Goal: Check status: Check status

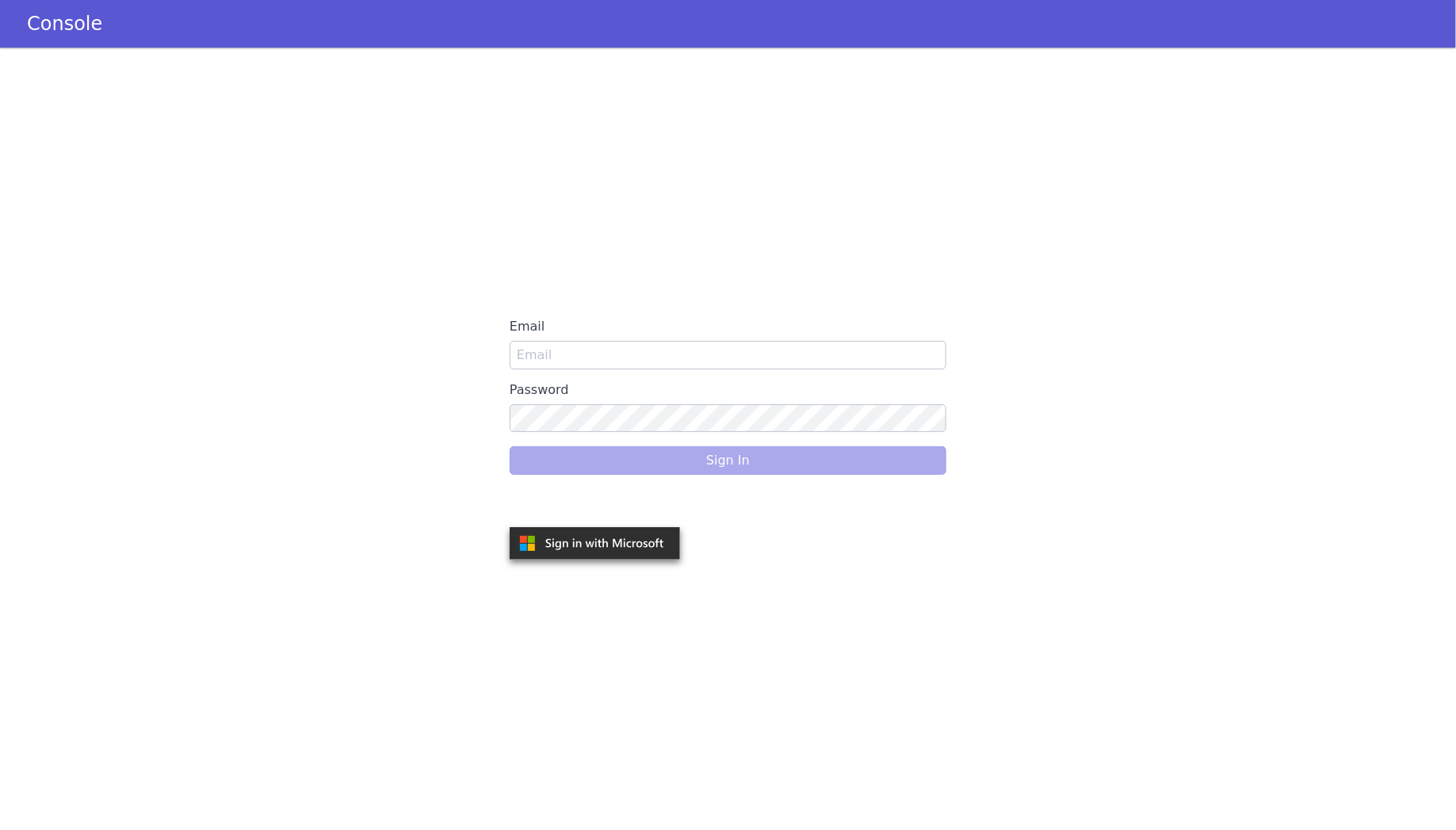
type input "[EMAIL_ADDRESS]"
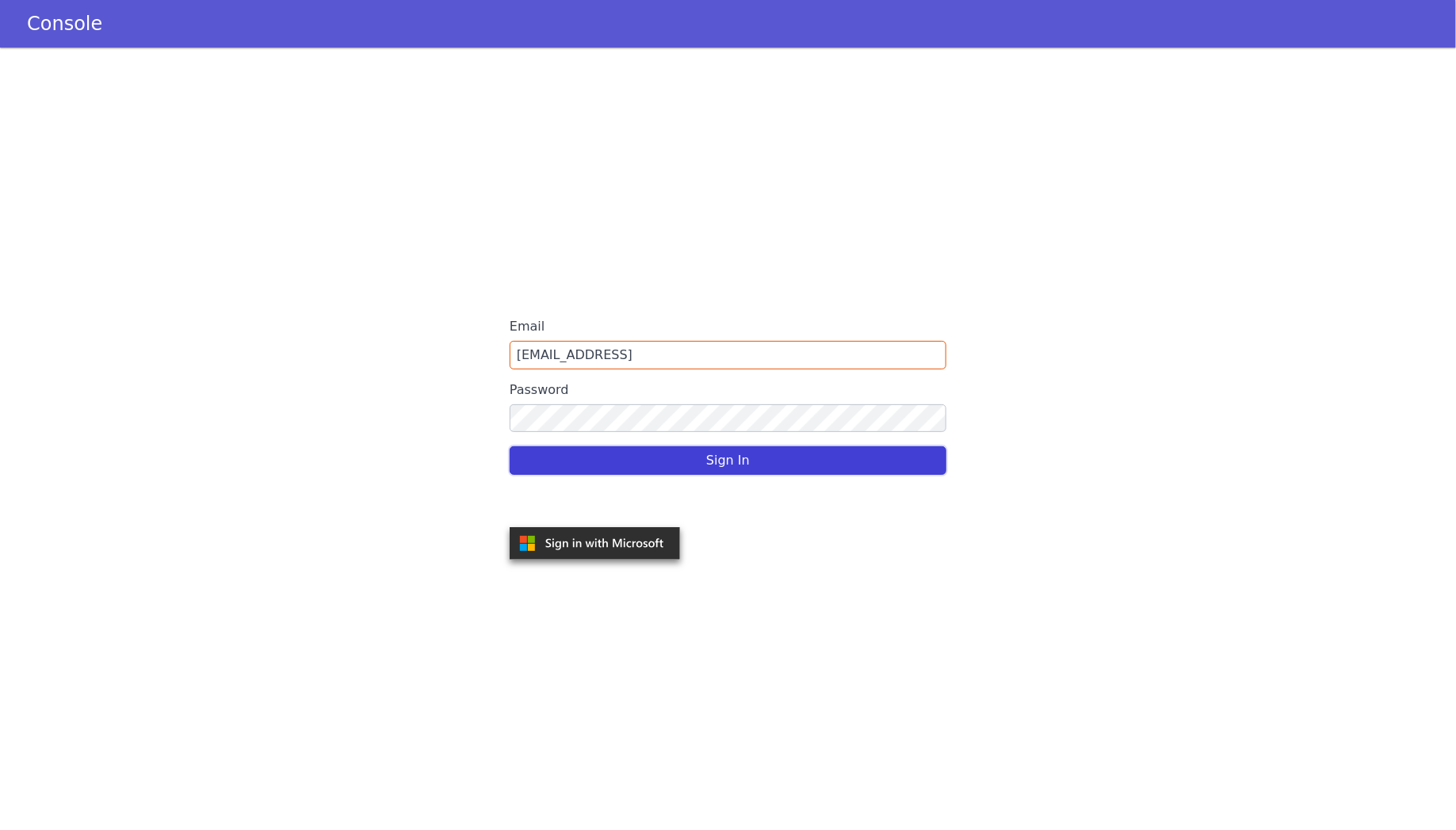
click at [642, 466] on button "Sign In" at bounding box center [728, 460] width 437 height 29
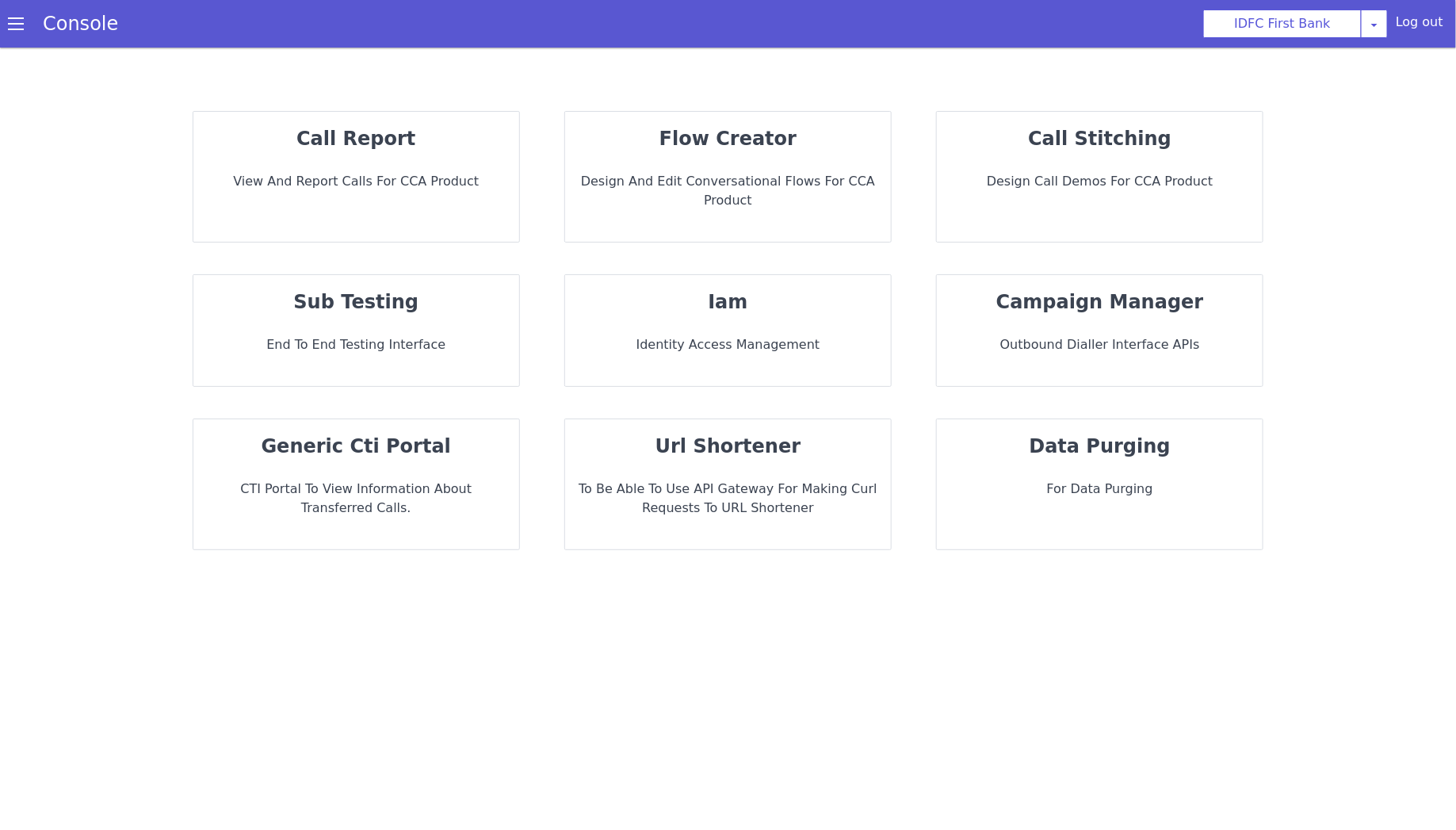
click at [743, 189] on p "Design and Edit Conversational flows for CCA Product" at bounding box center [728, 191] width 300 height 38
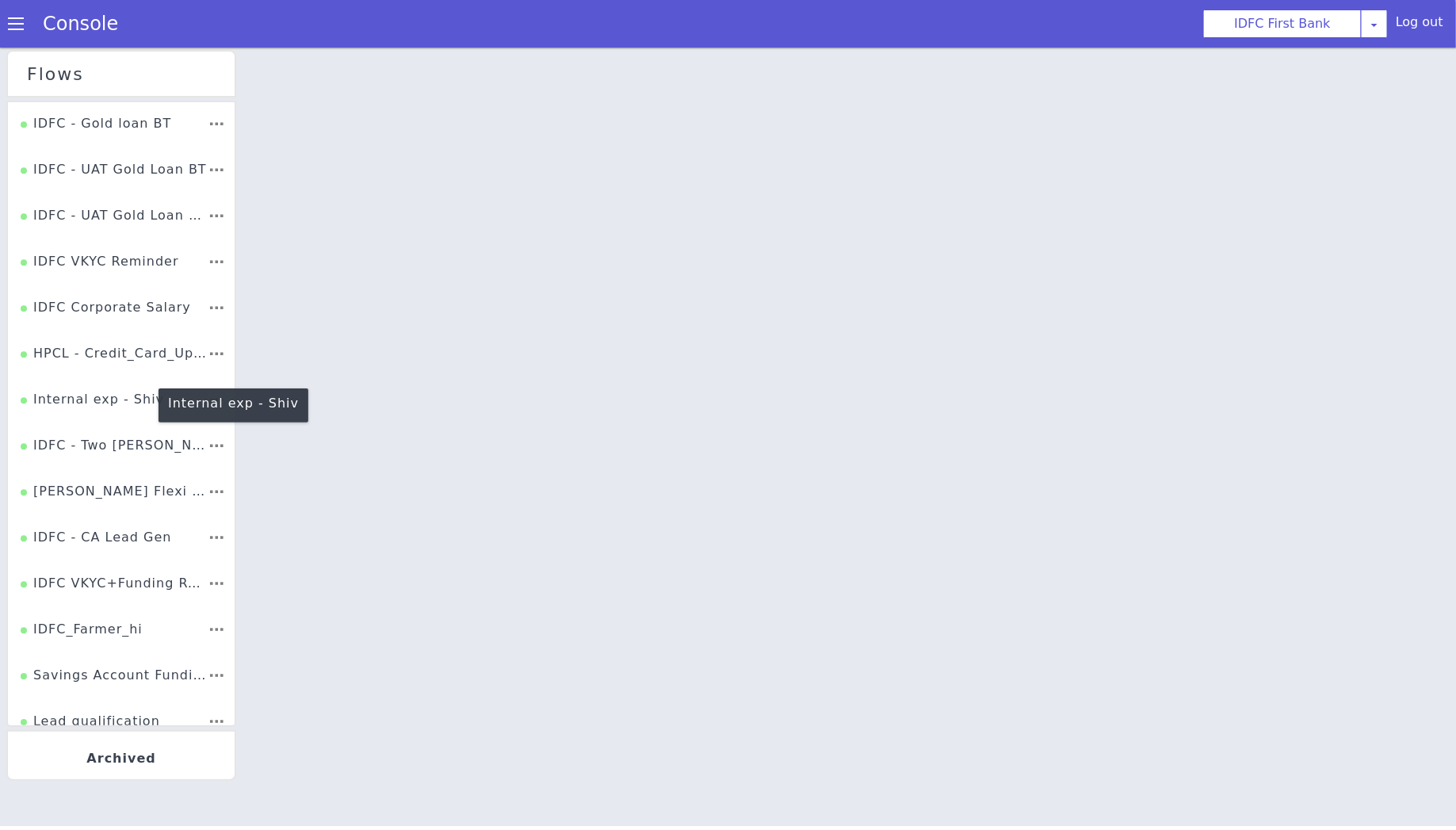
scroll to position [2015, 0]
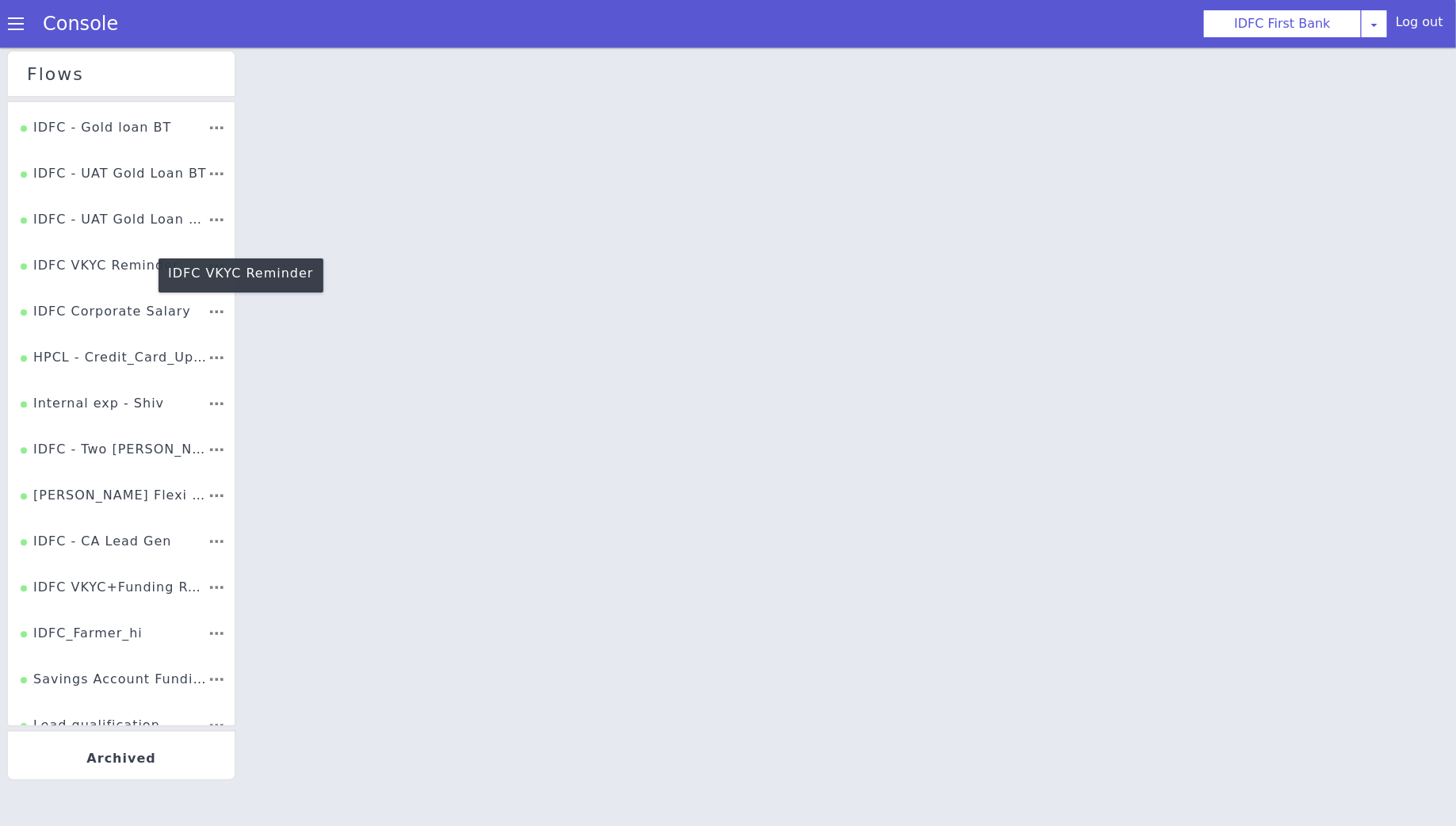
click at [107, 272] on div "IDFC VKYC Reminder" at bounding box center [99, 270] width 158 height 30
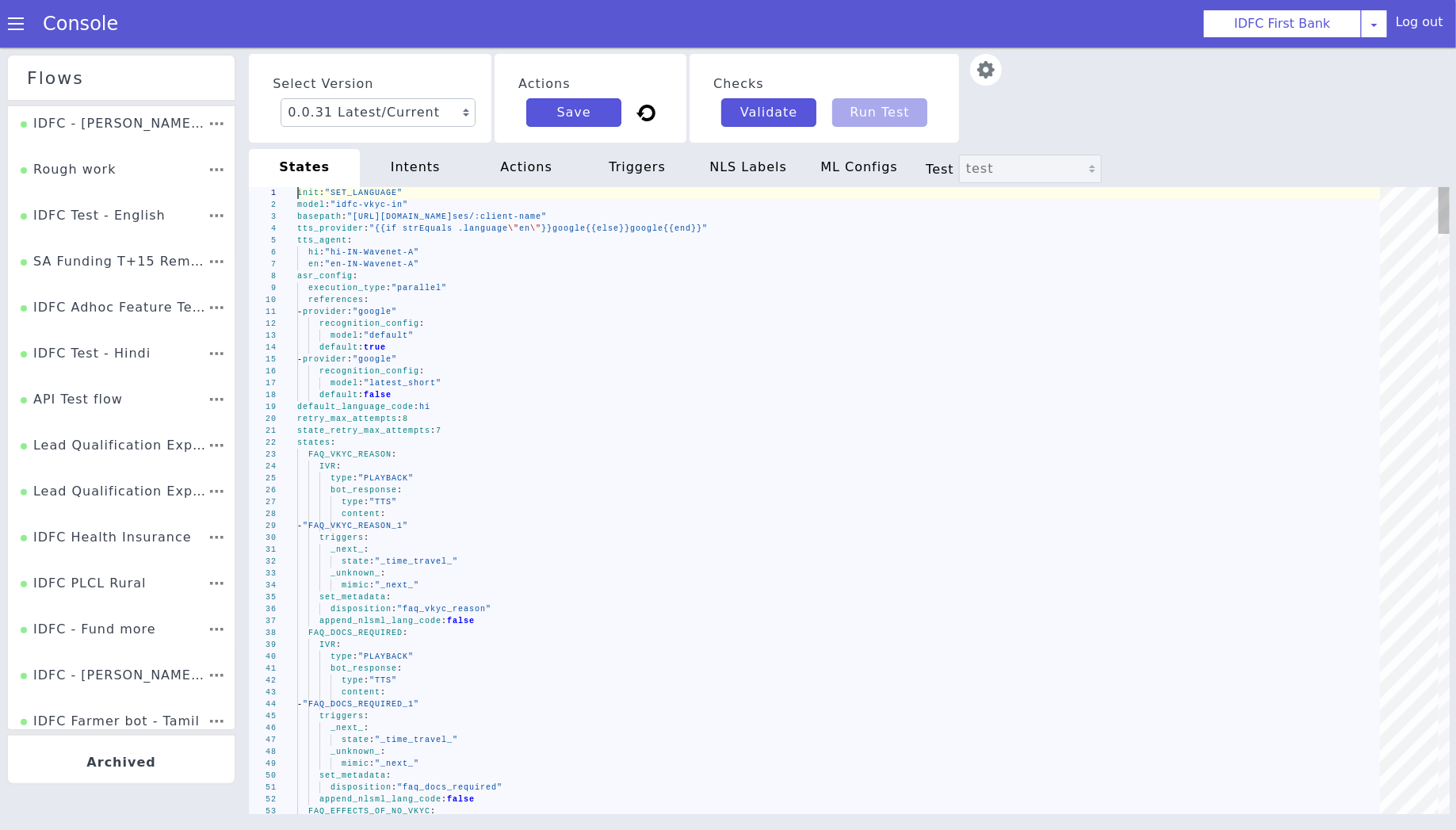
click at [17, 8] on div "Console" at bounding box center [73, 24] width 145 height 44
click at [58, 24] on link "Console" at bounding box center [80, 24] width 113 height 22
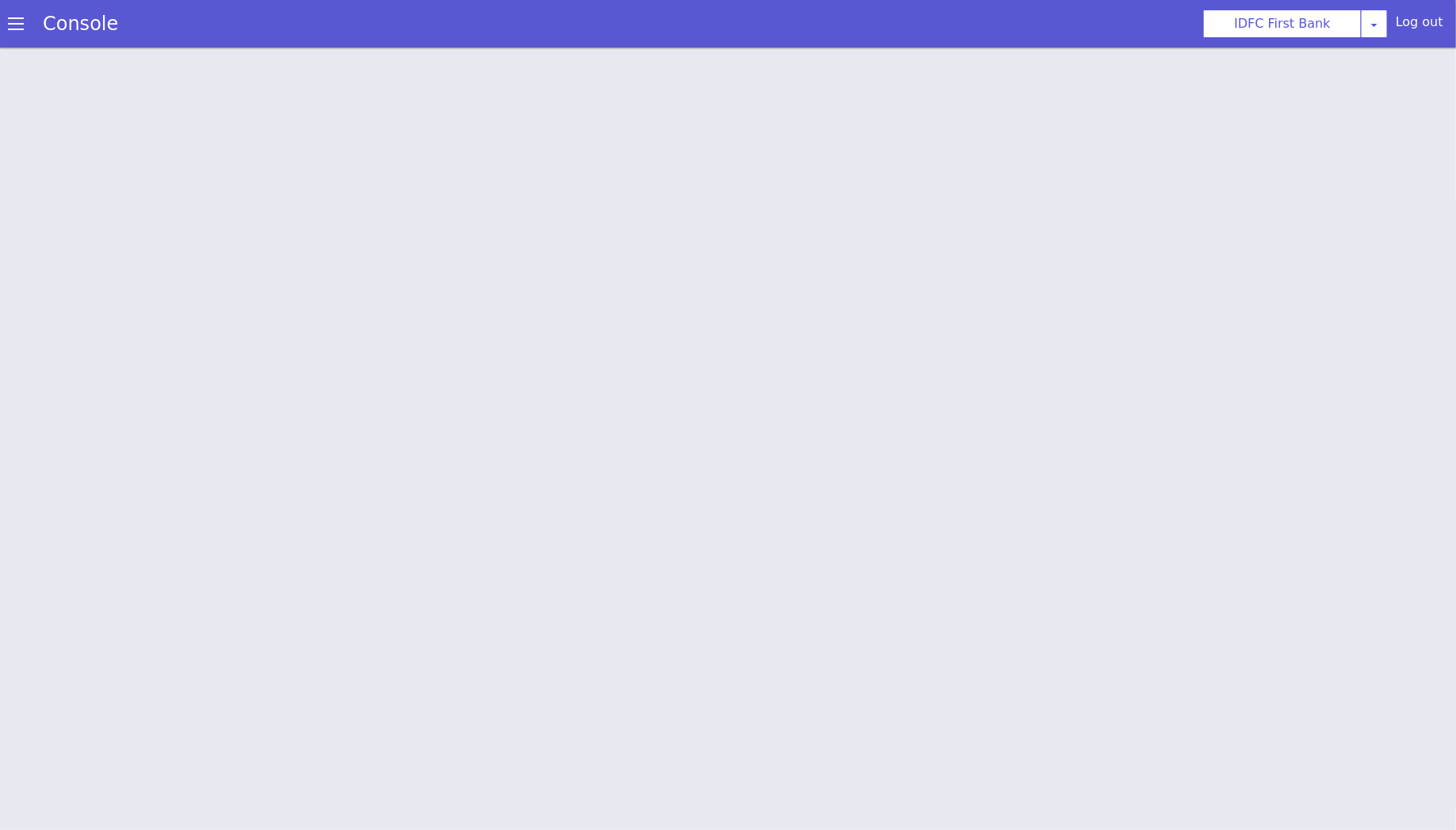
scroll to position [4, 0]
click at [11, 29] on span at bounding box center [15, 23] width 15 height 15
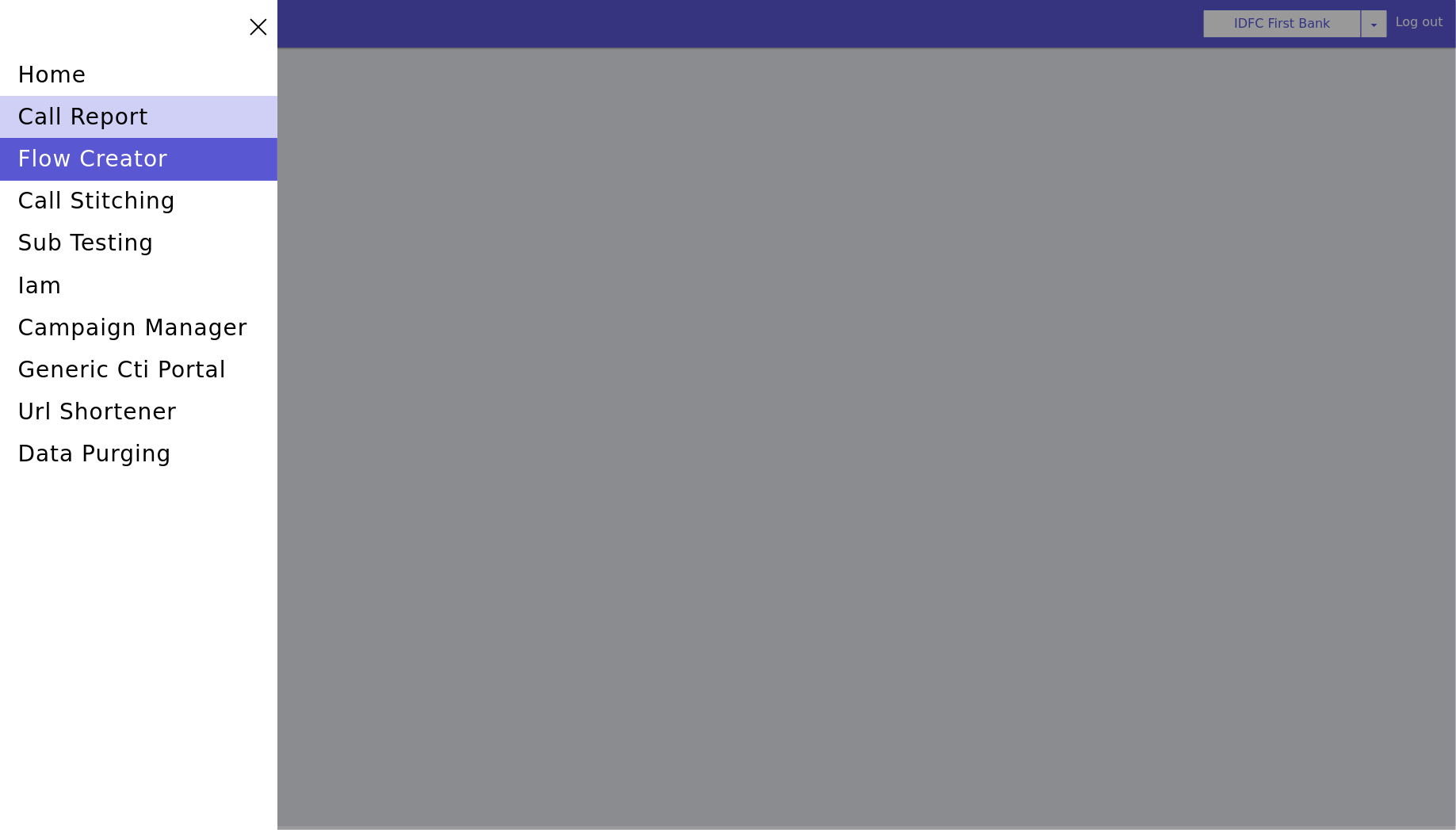
click at [78, 131] on div "call report" at bounding box center [139, 117] width 277 height 42
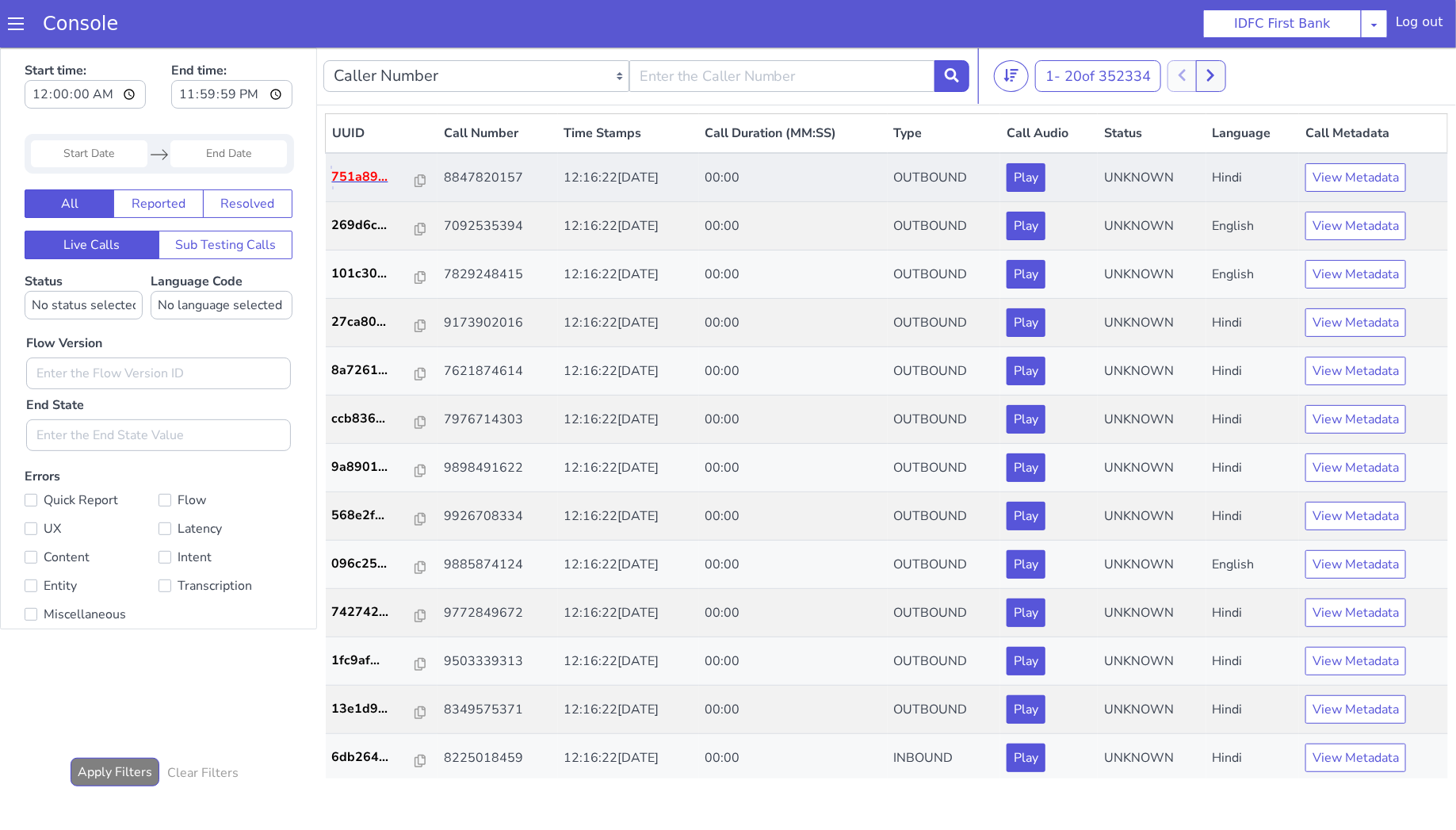
click at [368, 174] on p "751a89..." at bounding box center [373, 175] width 83 height 19
